Goal: Information Seeking & Learning: Learn about a topic

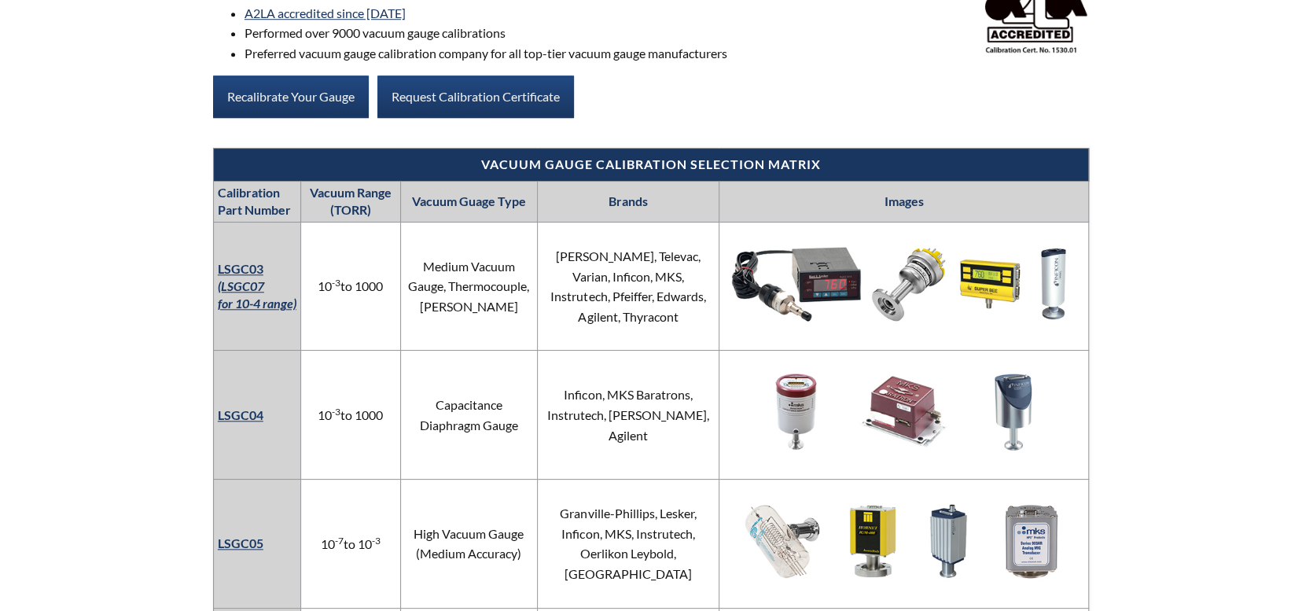
scroll to position [786, 0]
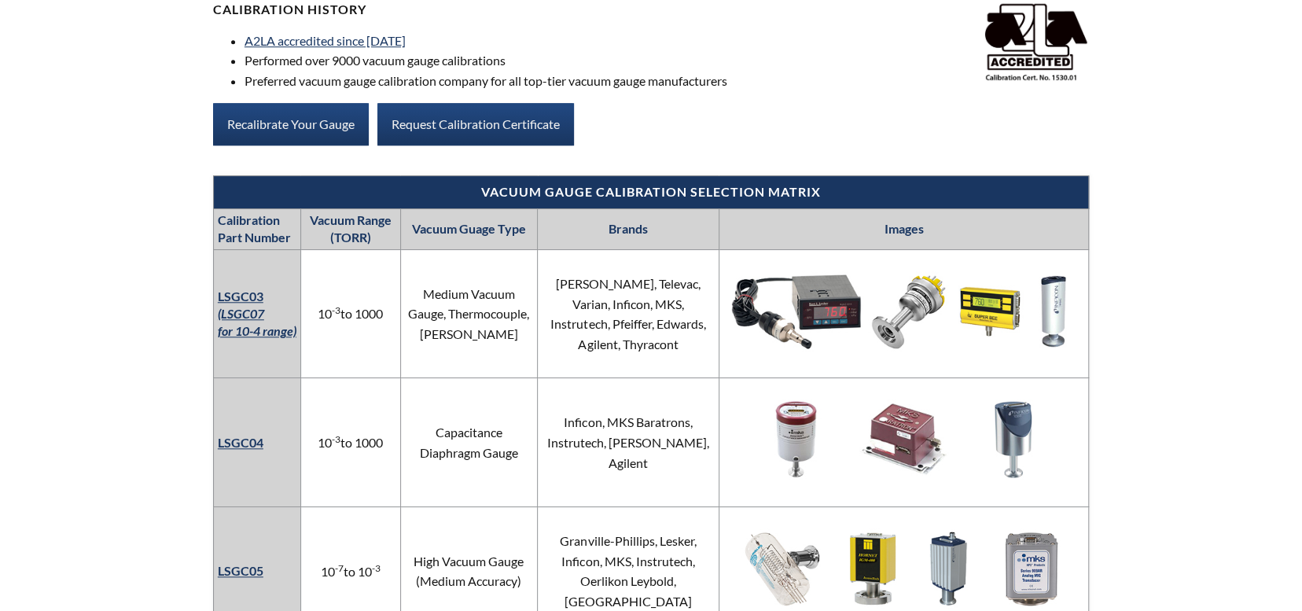
click at [252, 306] on em "(LSGC07 for 10-4 range)" at bounding box center [257, 322] width 79 height 32
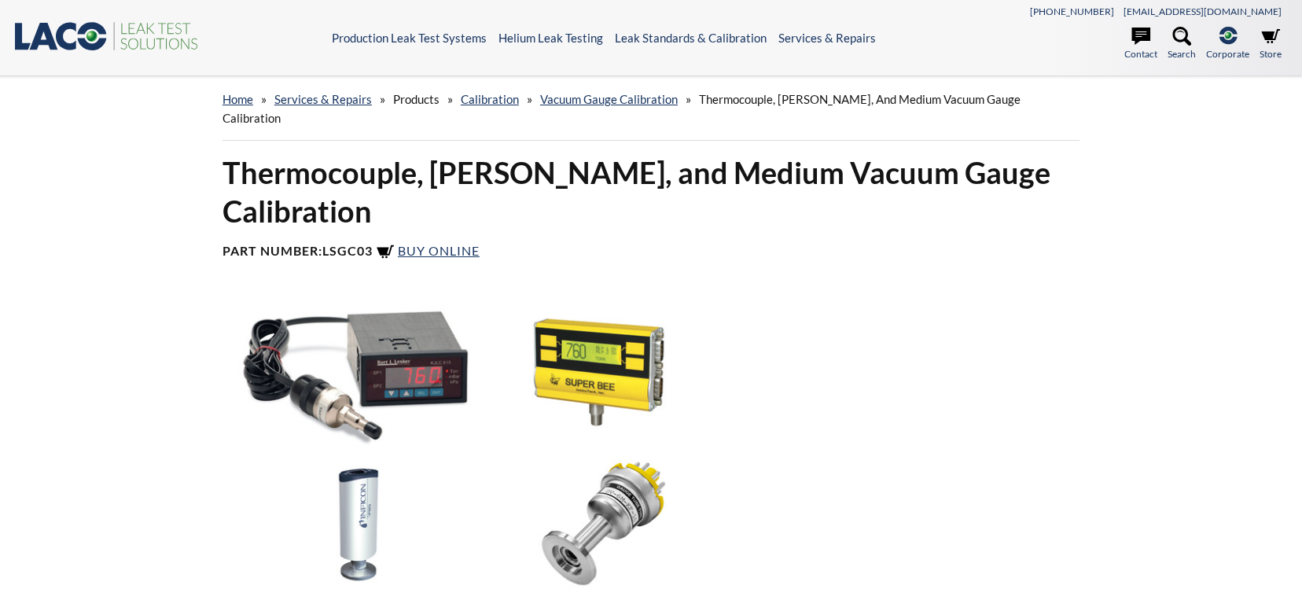
select select "Language Translate Widget"
click at [333, 345] on img at bounding box center [469, 444] width 513 height 288
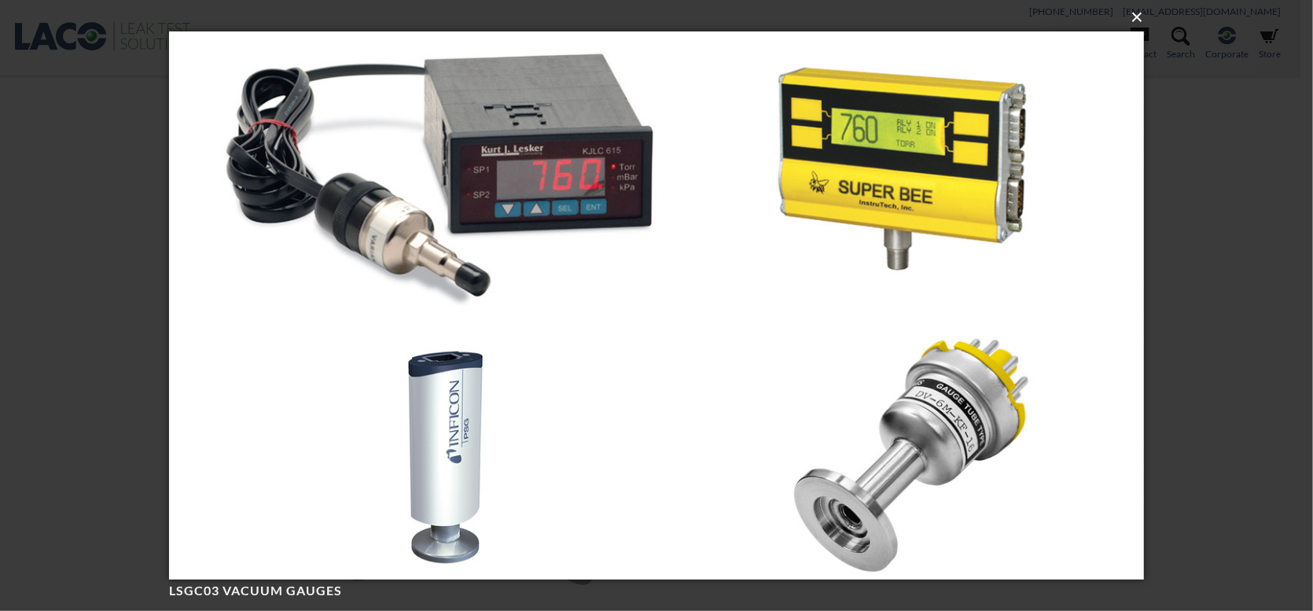
click at [1134, 19] on button "×" at bounding box center [661, 17] width 974 height 35
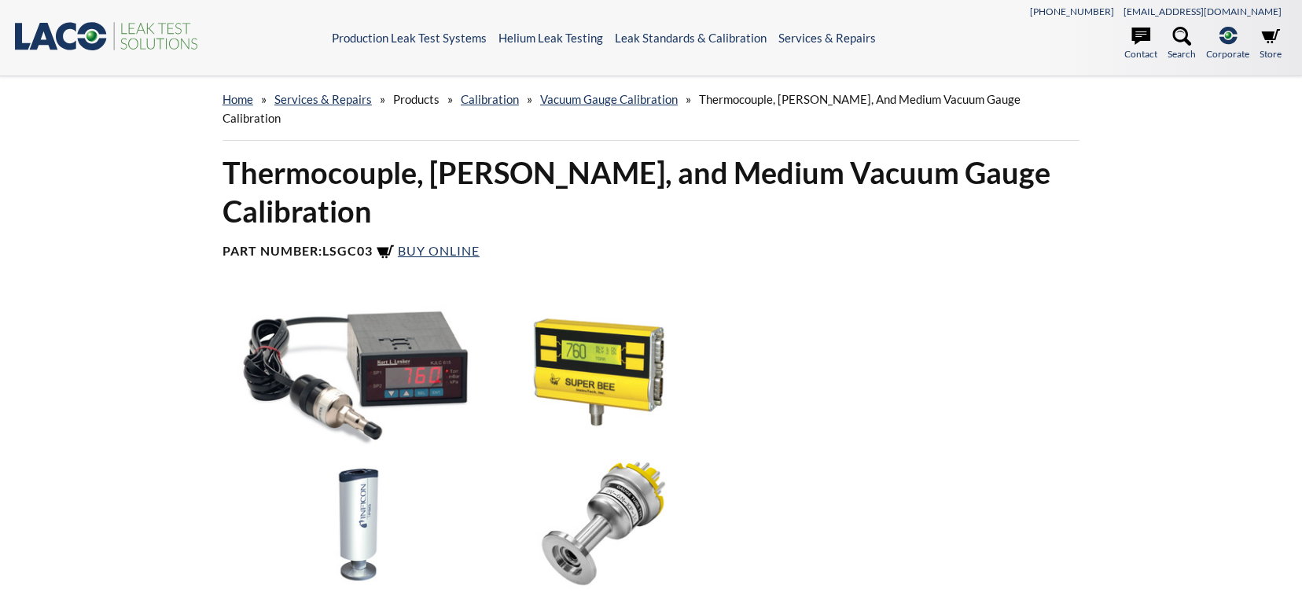
select select "Language Translate Widget"
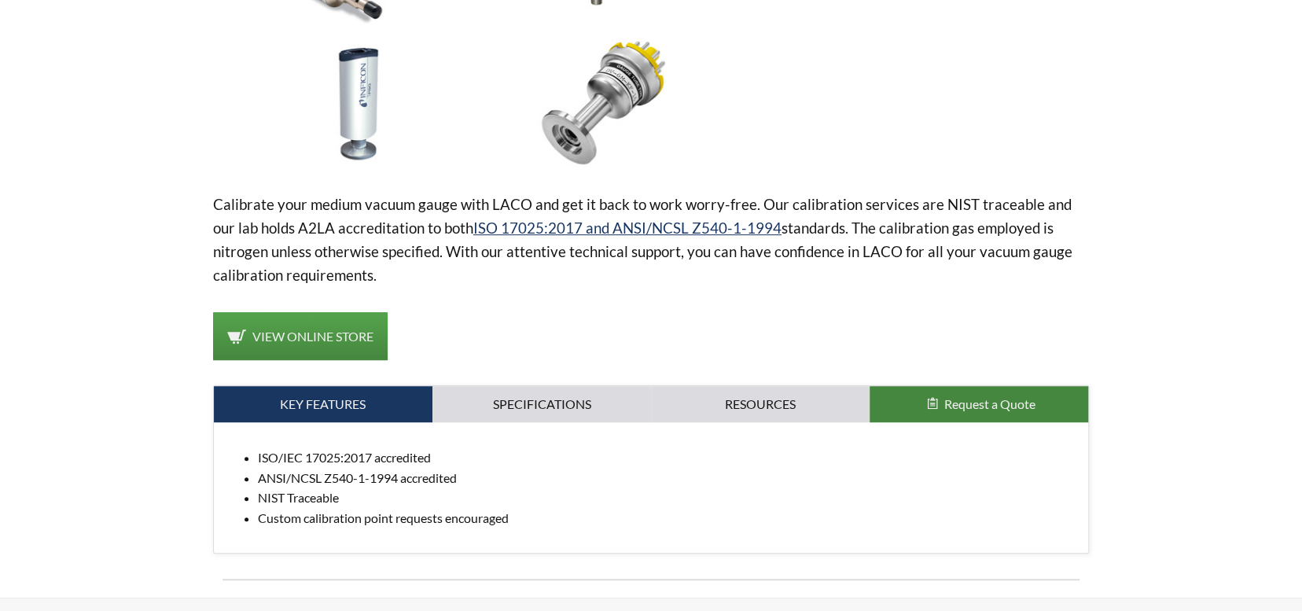
scroll to position [393, 0]
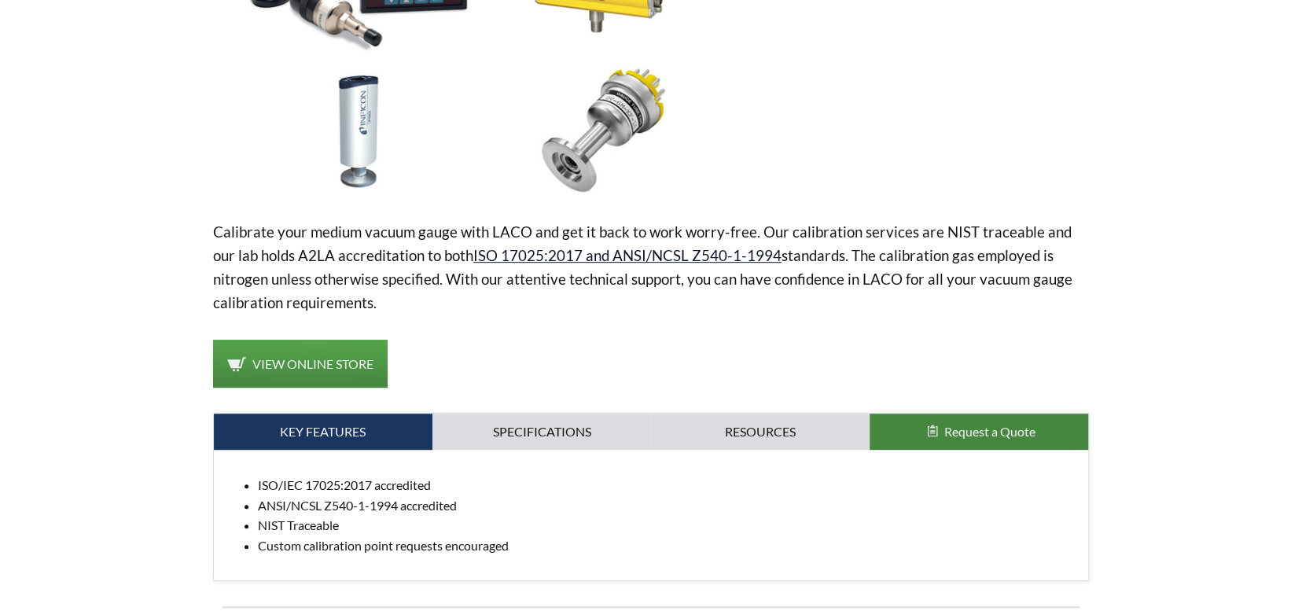
click at [656, 246] on link "ISO 17025:2017 and ANSI/NCSL Z540-1-1994" at bounding box center [627, 255] width 308 height 18
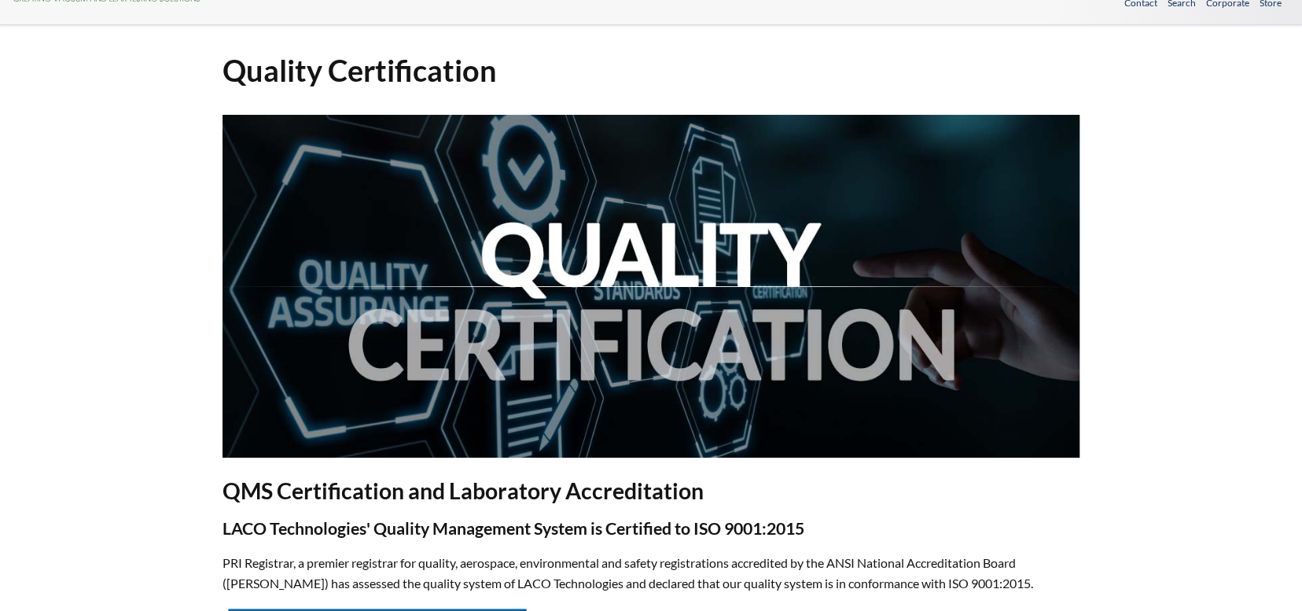
select select "Language Translate Widget"
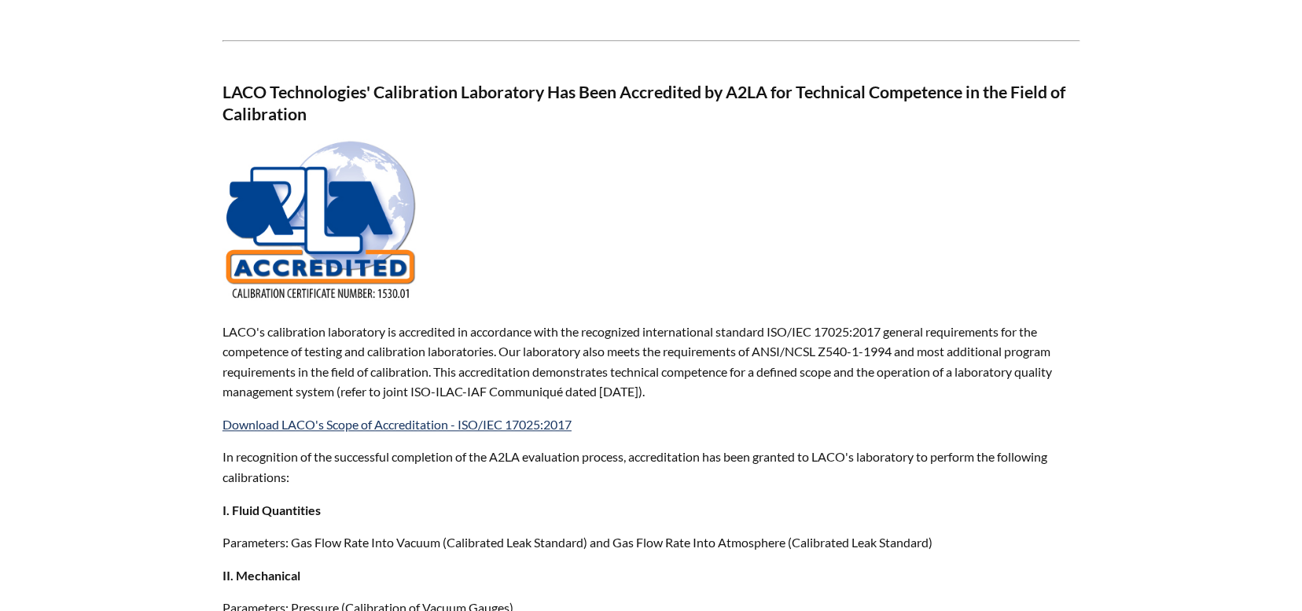
scroll to position [943, 0]
